Goal: Check status: Check status

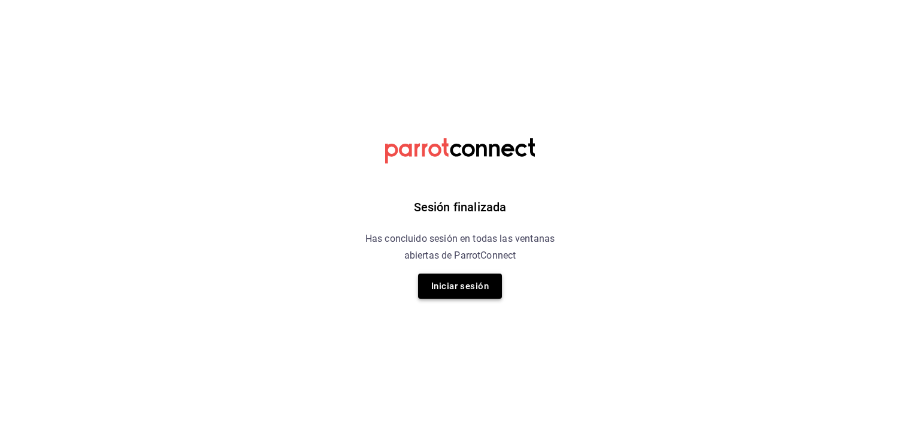
click at [458, 286] on button "Iniciar sesión" at bounding box center [460, 286] width 84 height 25
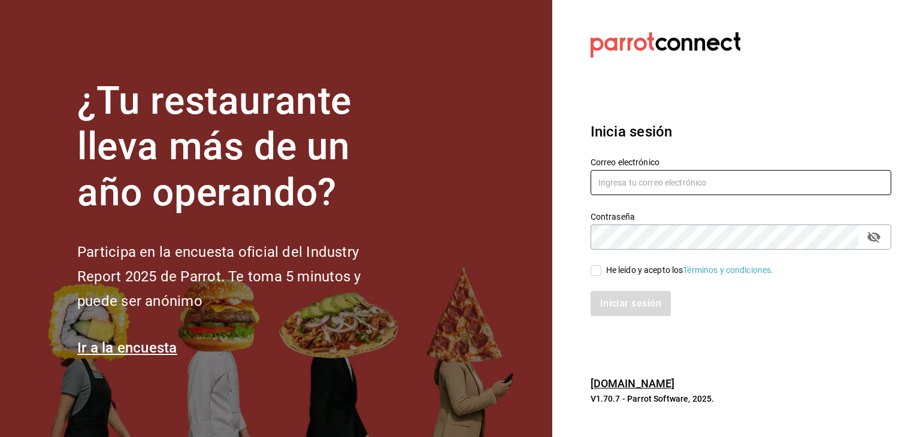
type input "alejandro@otsgroup.com.mx"
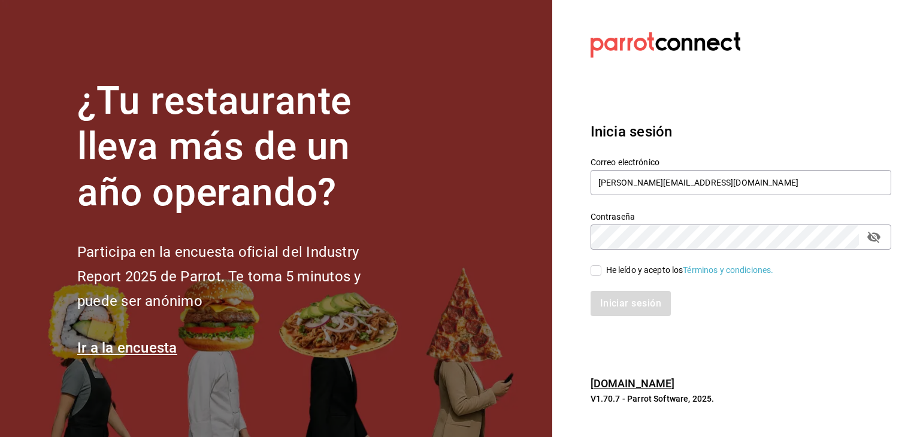
click at [592, 274] on input "He leído y acepto los Términos y condiciones." at bounding box center [596, 270] width 11 height 11
checkbox input "true"
click at [614, 298] on button "Iniciar sesión" at bounding box center [631, 303] width 81 height 25
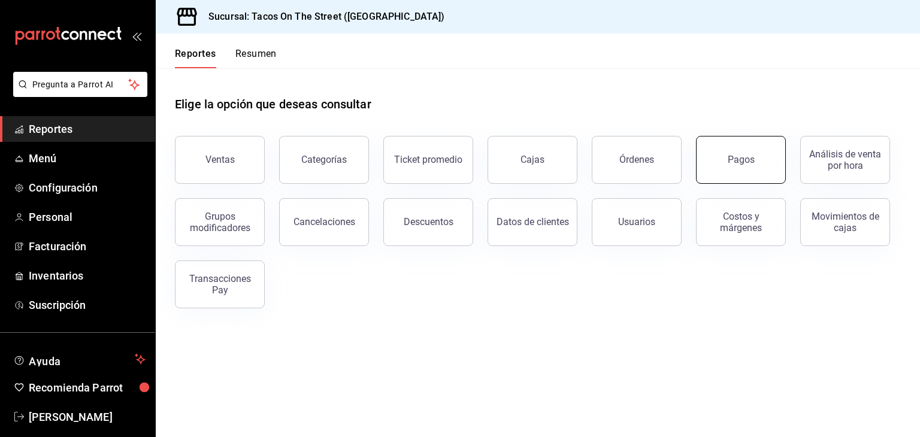
click at [717, 164] on button "Pagos" at bounding box center [741, 160] width 90 height 48
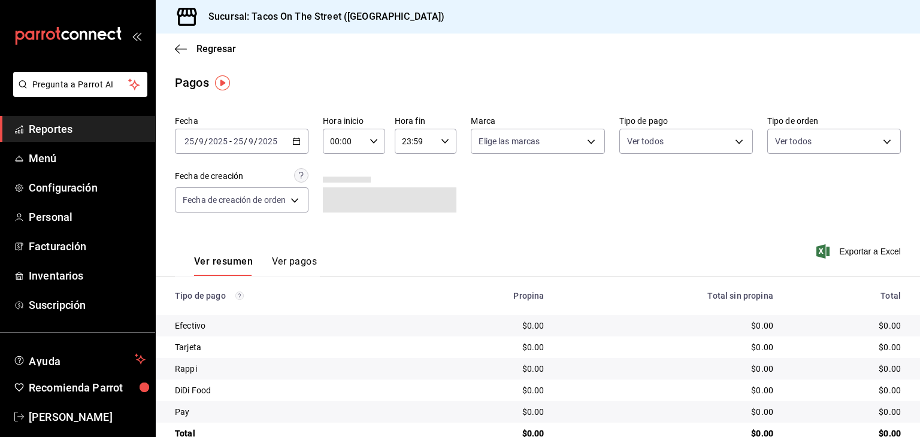
click at [297, 143] on icon "button" at bounding box center [296, 141] width 8 height 8
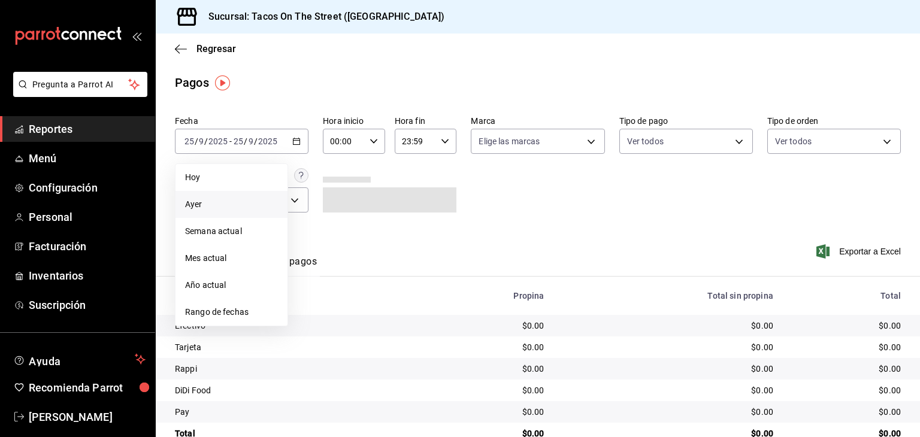
click at [249, 202] on span "Ayer" at bounding box center [231, 204] width 93 height 13
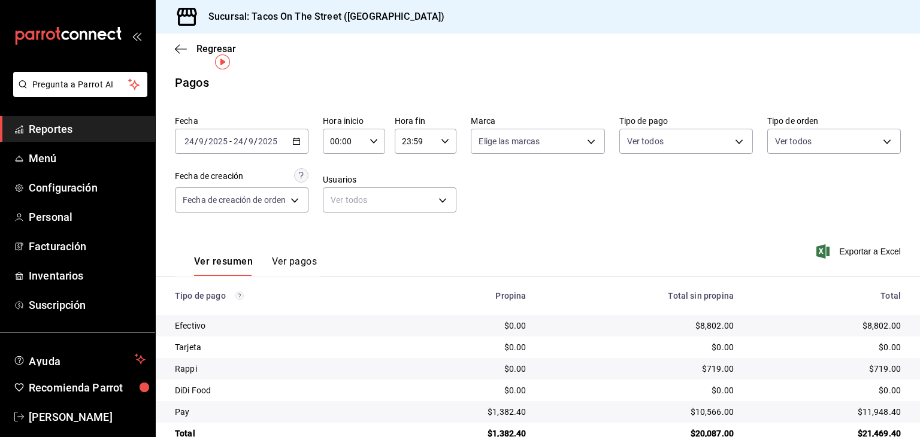
scroll to position [27, 0]
